Goal: Task Accomplishment & Management: Manage account settings

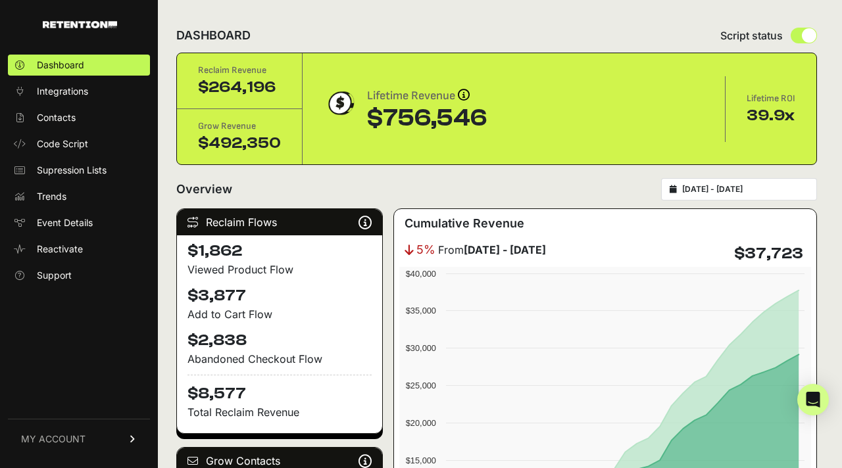
click at [409, 185] on div "Overview [DATE] - [DATE]" at bounding box center [496, 189] width 640 height 22
click at [68, 93] on span "Integrations" at bounding box center [62, 91] width 51 height 13
click at [74, 439] on span "MY ACCOUNT" at bounding box center [53, 439] width 64 height 13
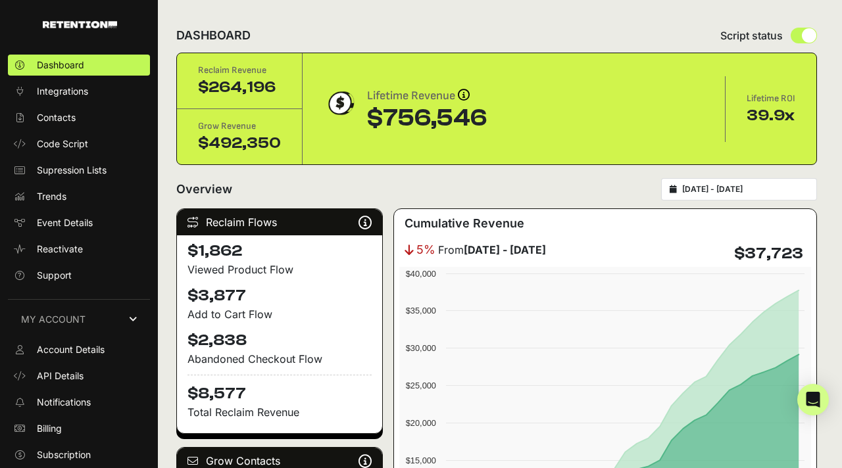
scroll to position [25, 0]
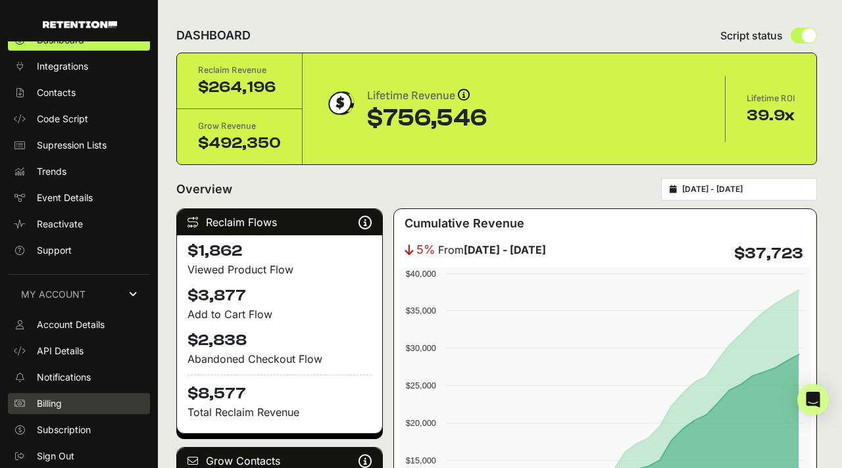
click at [66, 406] on link "Billing" at bounding box center [79, 403] width 142 height 21
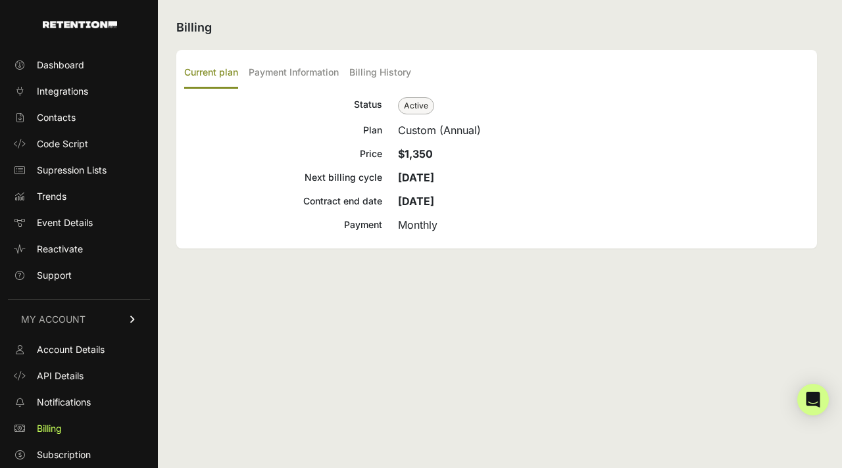
scroll to position [25, 0]
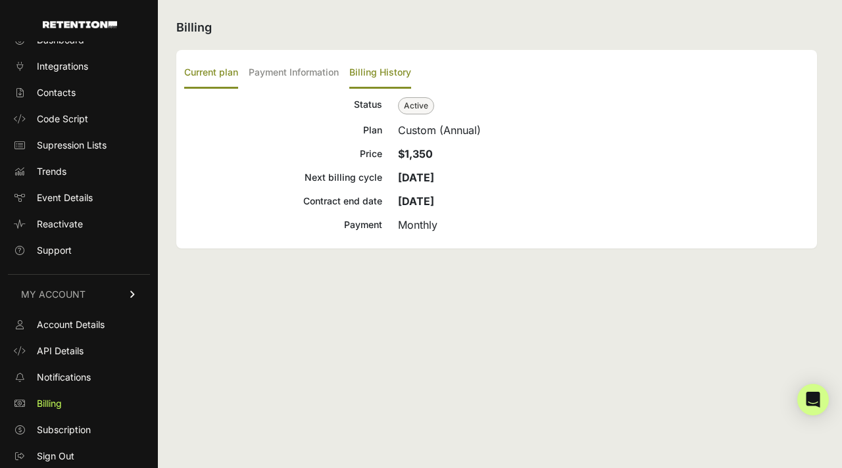
click at [383, 74] on label "Billing History" at bounding box center [380, 73] width 62 height 31
click at [0, 0] on input "Billing History" at bounding box center [0, 0] width 0 height 0
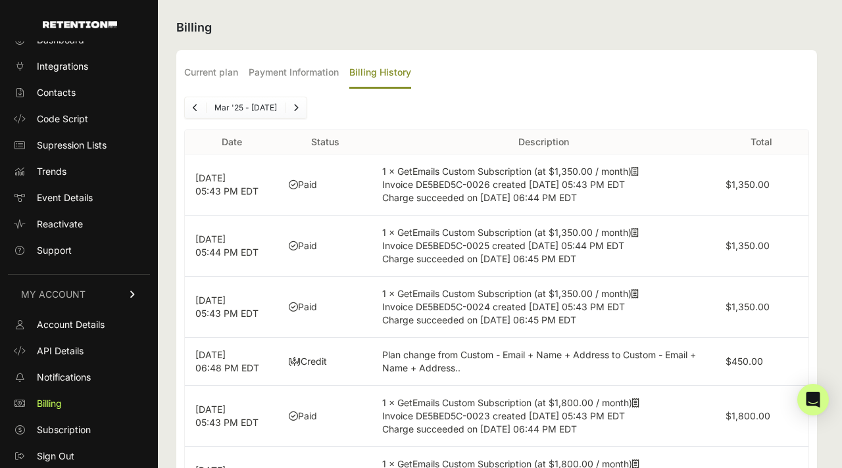
click at [550, 247] on span "Invoice DE5BED5C-0025 created Aug 3, 2025 05:44 PM EDT" at bounding box center [503, 245] width 242 height 11
click at [637, 232] on icon at bounding box center [634, 232] width 7 height 9
